Goal: Transaction & Acquisition: Purchase product/service

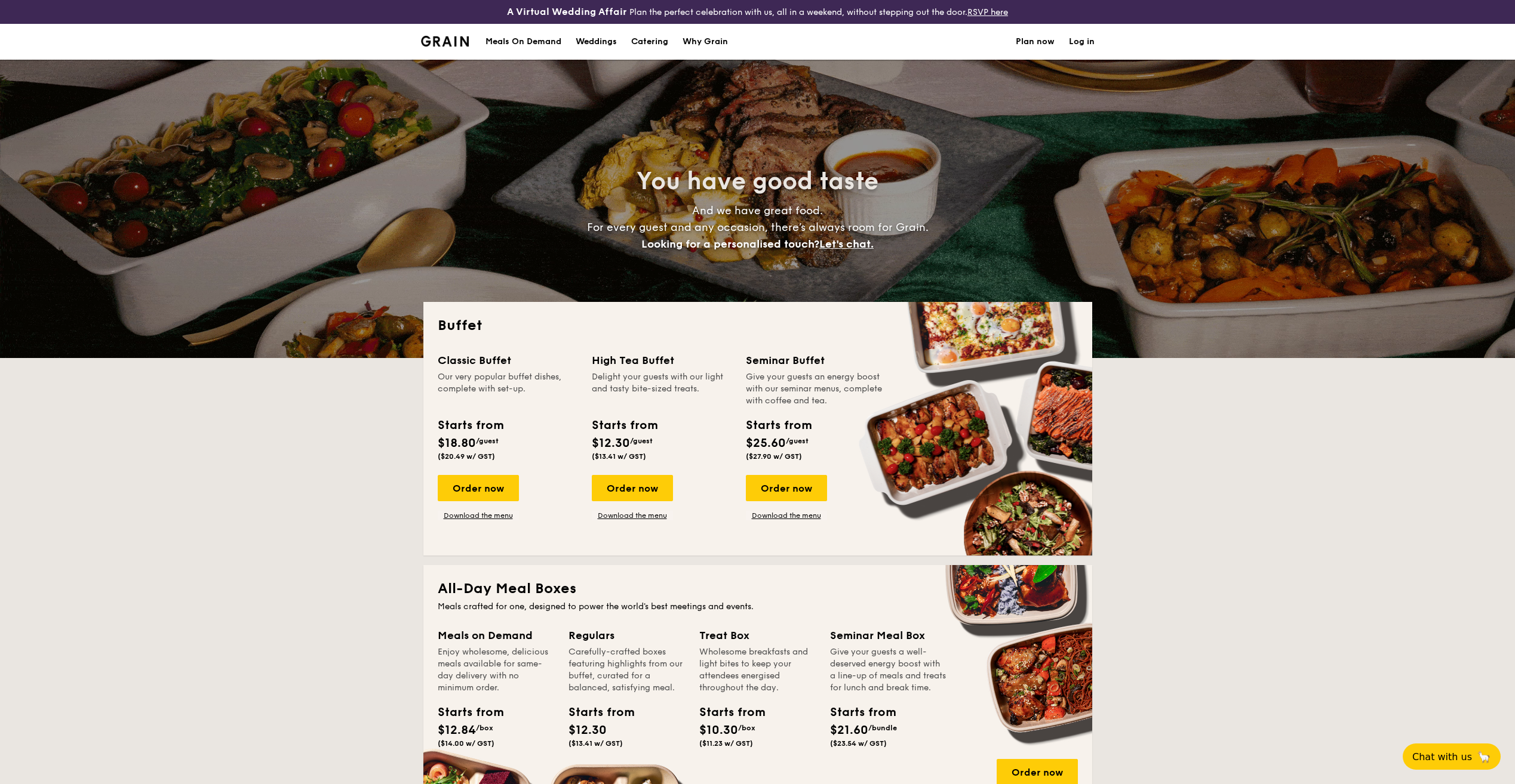
select select
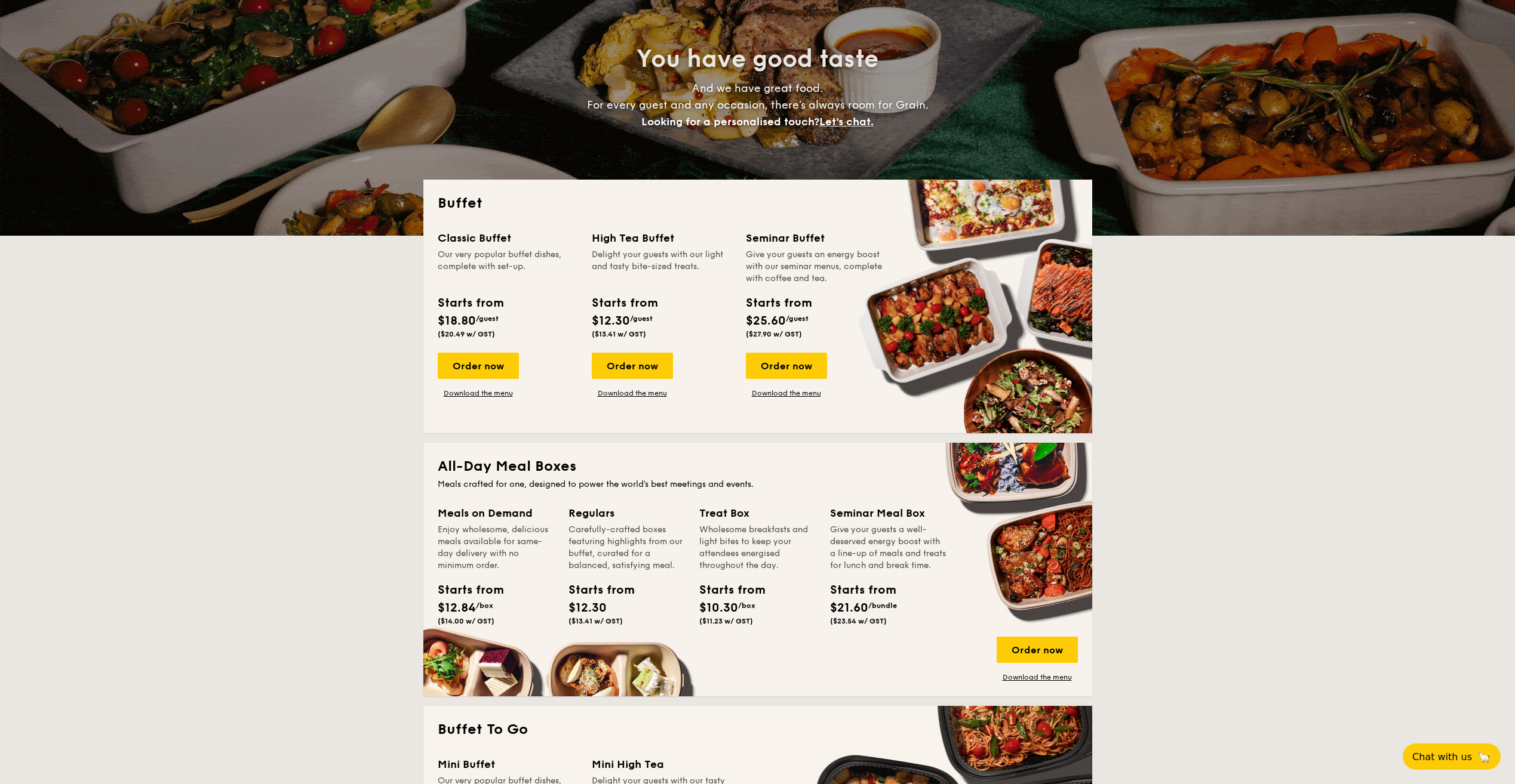
scroll to position [239, 0]
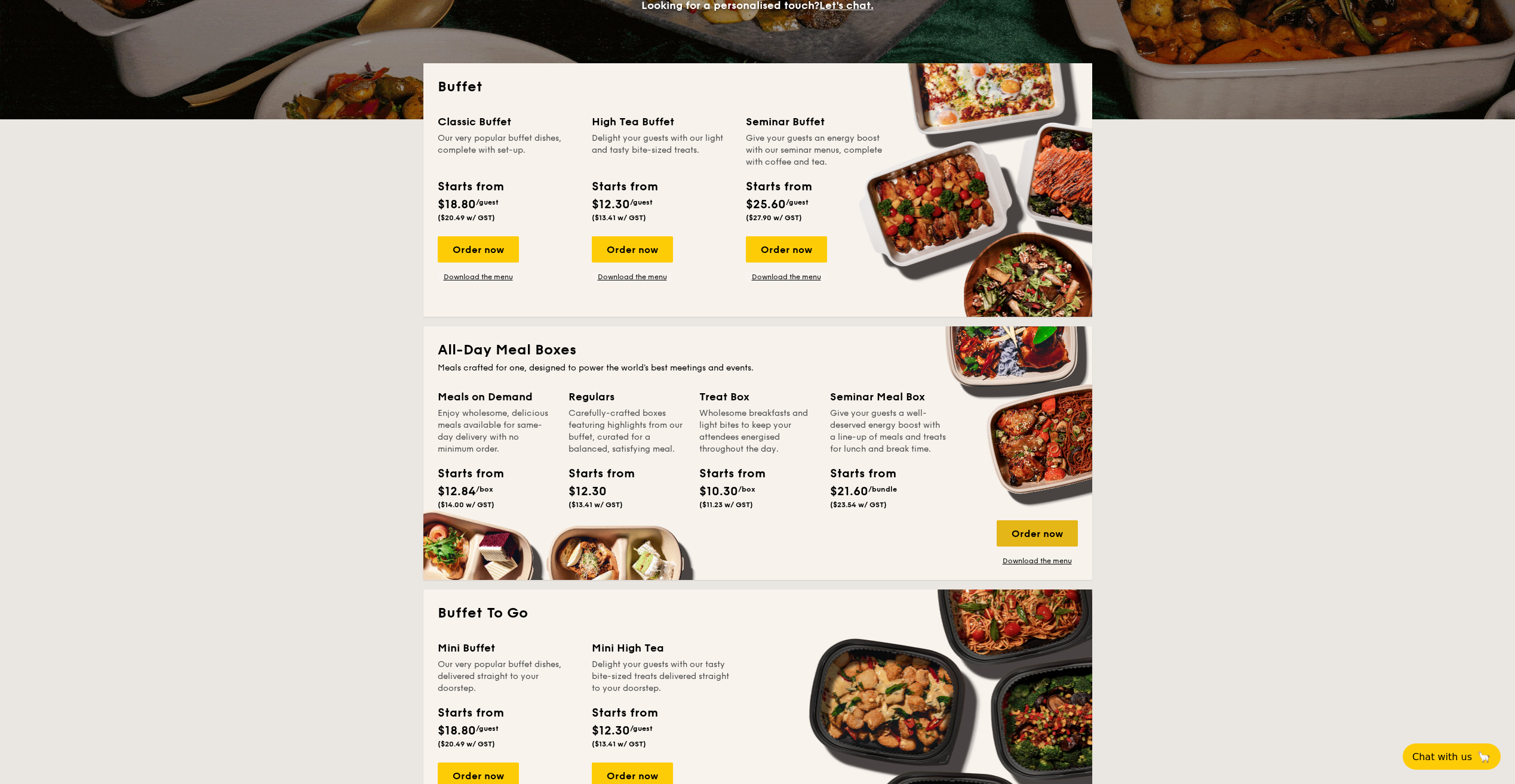
click at [1041, 534] on div "Order now" at bounding box center [1037, 533] width 81 height 26
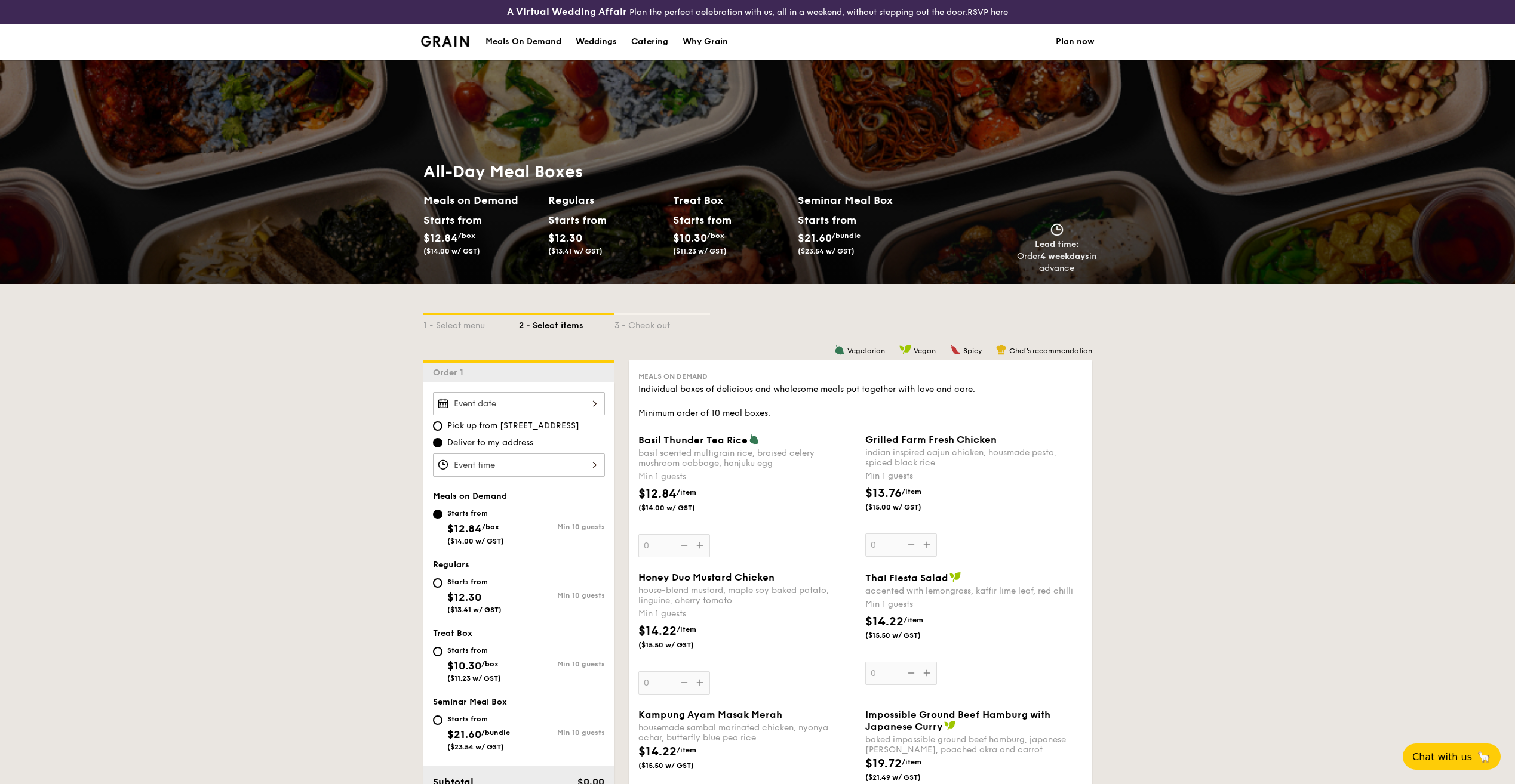
click at [533, 395] on input "Basil Thunder Tea [PERSON_NAME] scented multigrain rice, braised celery mushroo…" at bounding box center [519, 403] width 172 height 23
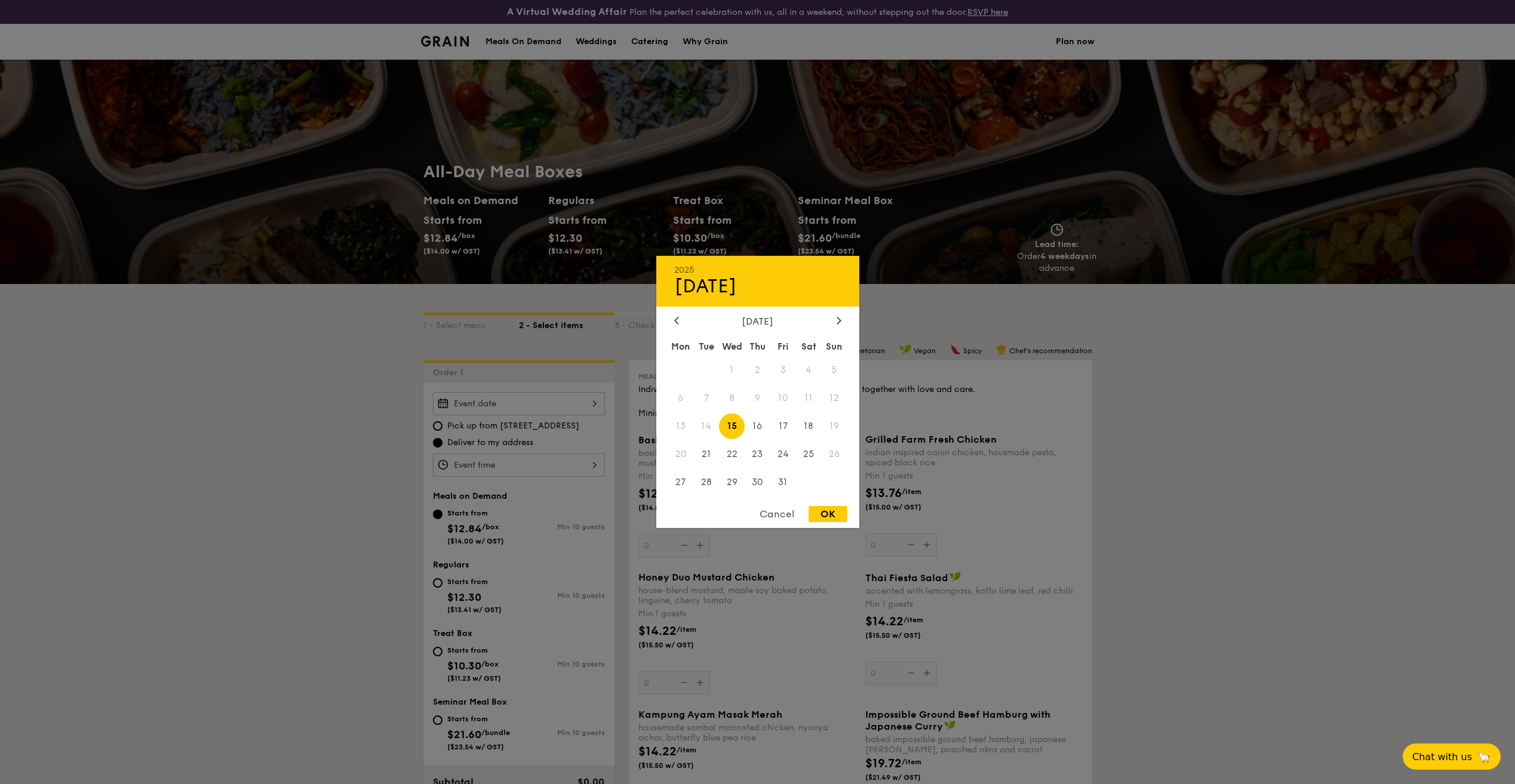
click at [1158, 417] on div at bounding box center [757, 392] width 1515 height 784
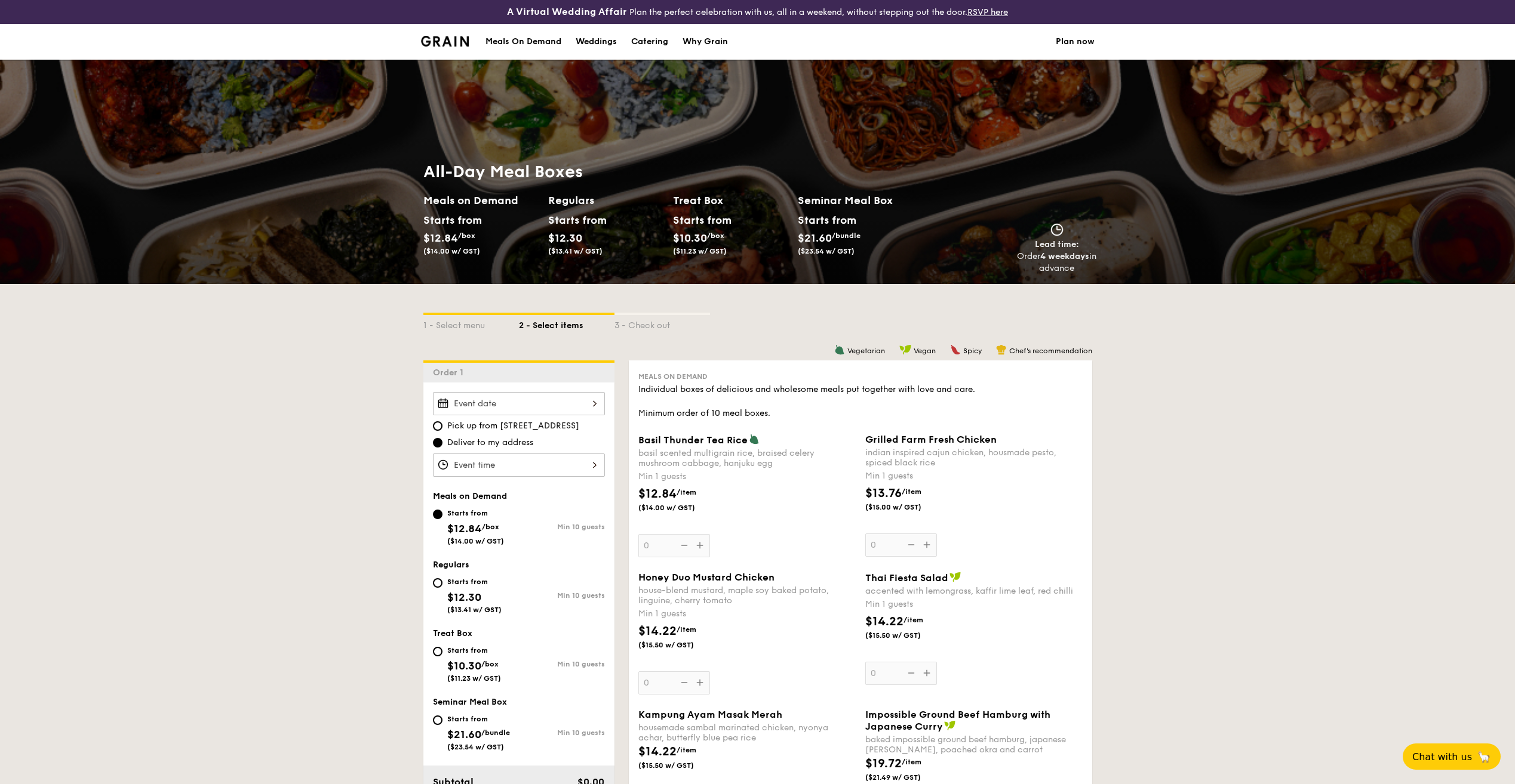
select select
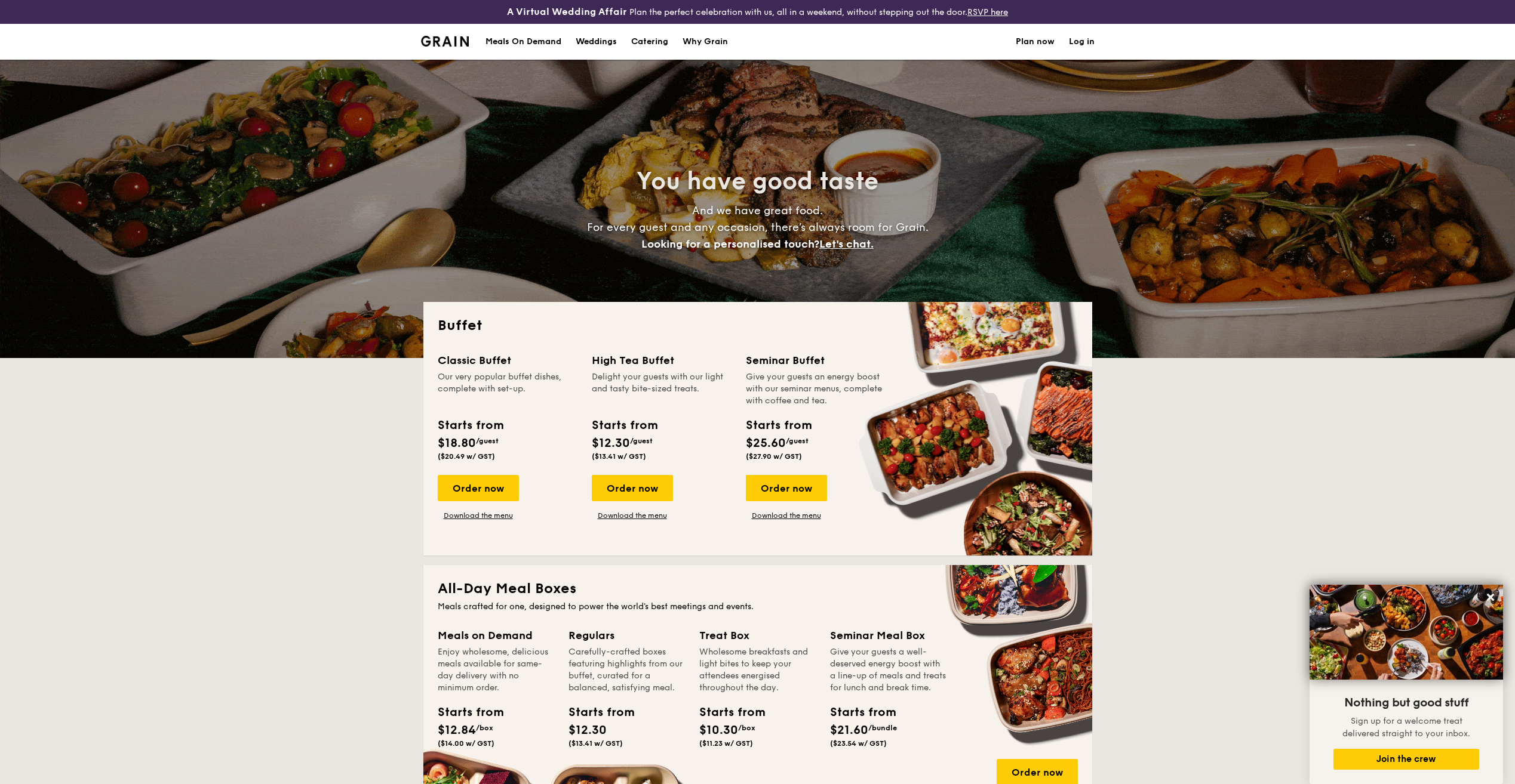
click at [844, 246] on span "Let's chat." at bounding box center [846, 244] width 54 height 13
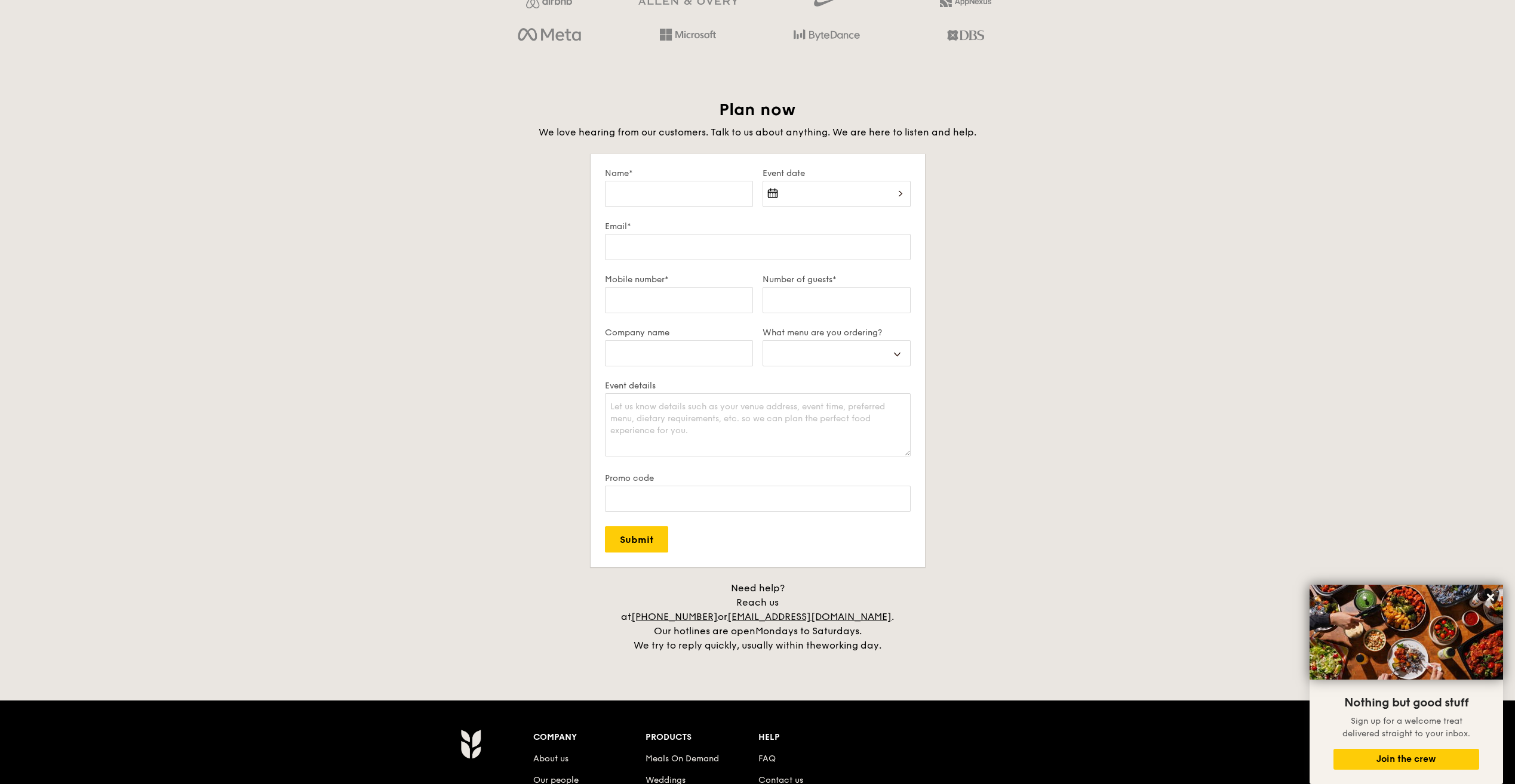
scroll to position [2072, 0]
